Goal: Task Accomplishment & Management: Manage account settings

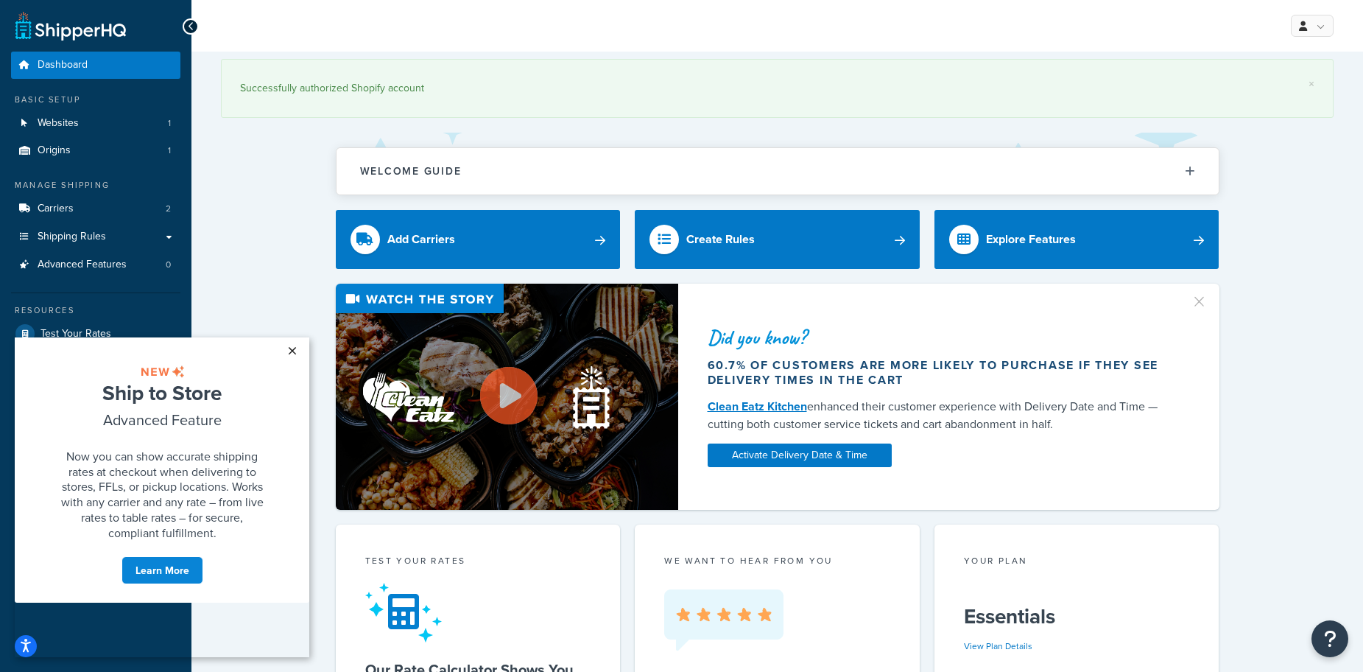
click at [293, 351] on link "×" at bounding box center [292, 350] width 26 height 27
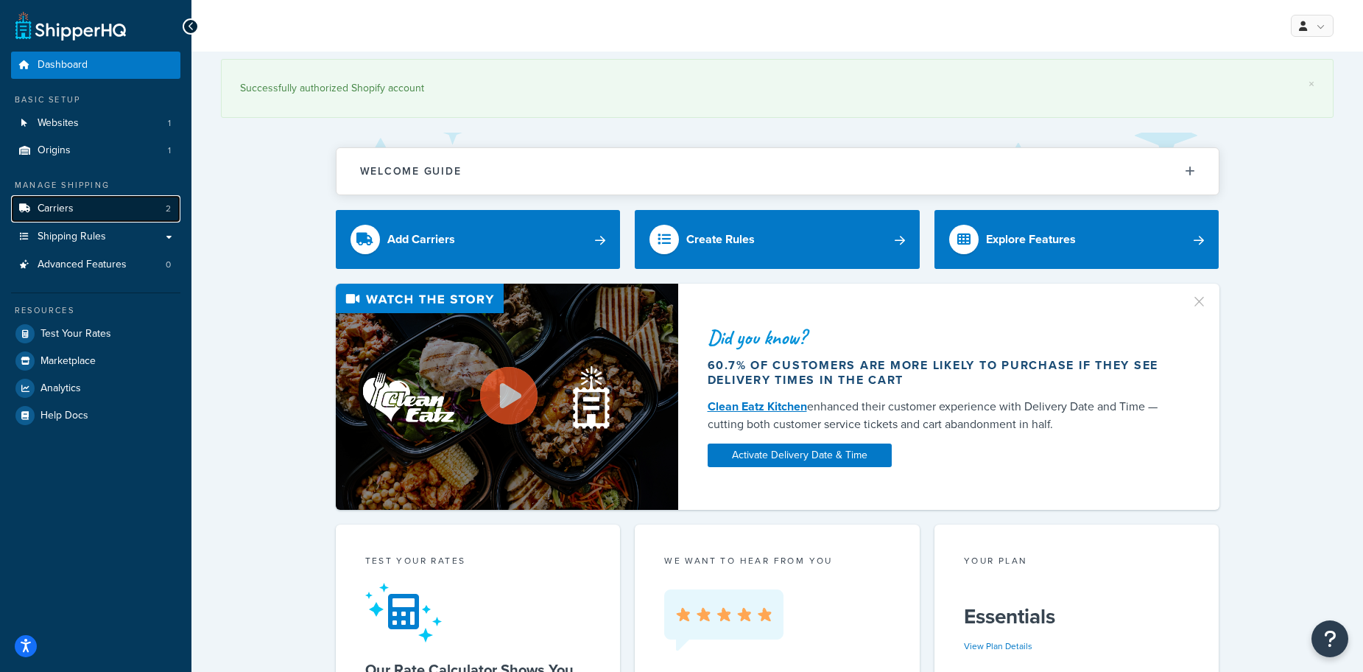
click at [63, 205] on span "Carriers" at bounding box center [56, 209] width 36 height 13
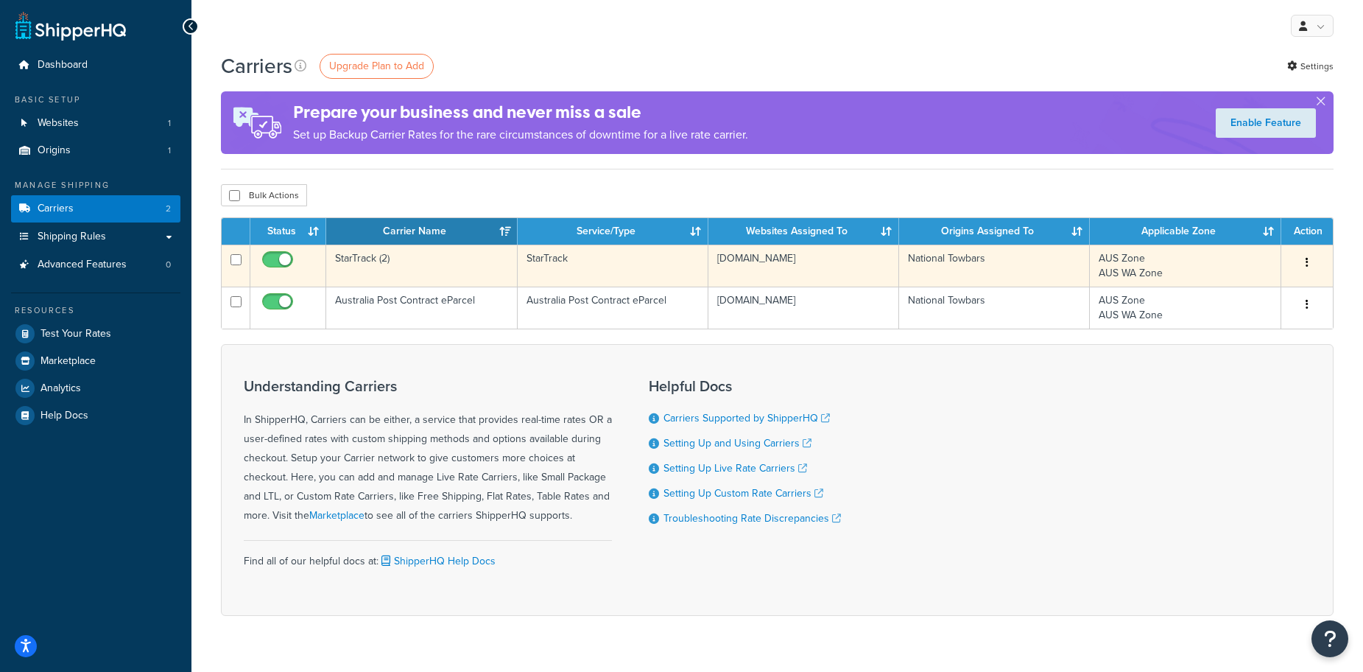
click at [396, 269] on td "StarTrack (2)" at bounding box center [421, 266] width 191 height 42
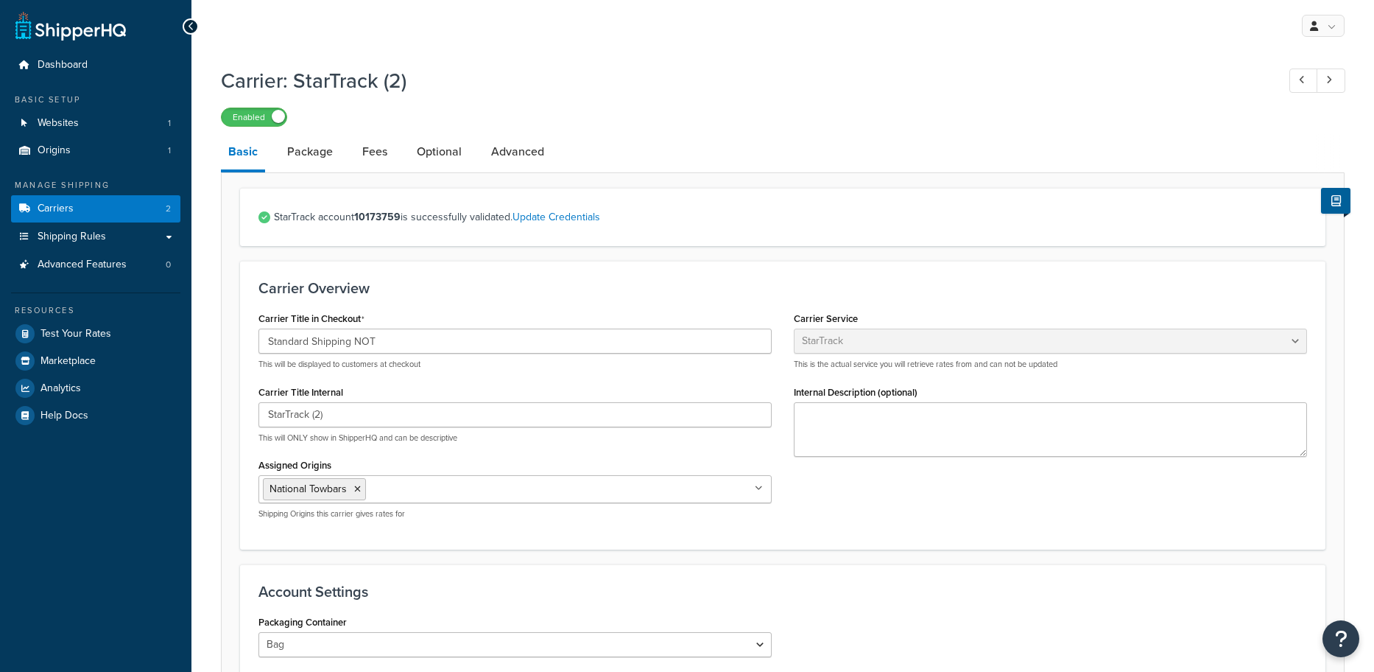
select select "starTrackv2"
